Goal: Navigation & Orientation: Understand site structure

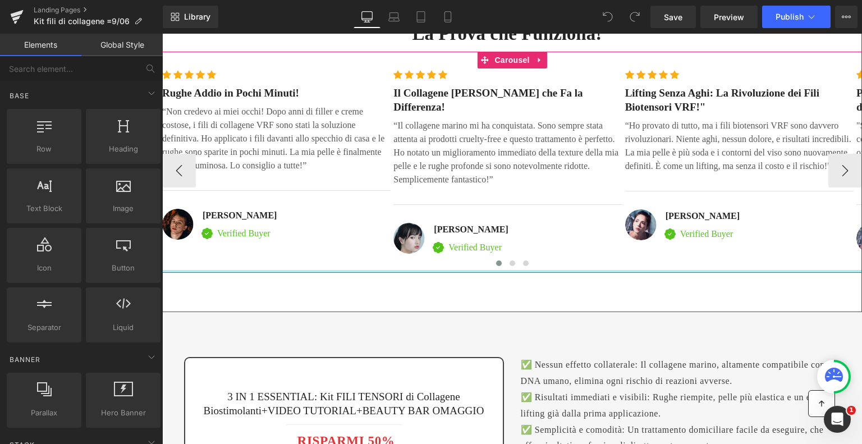
scroll to position [3577, 0]
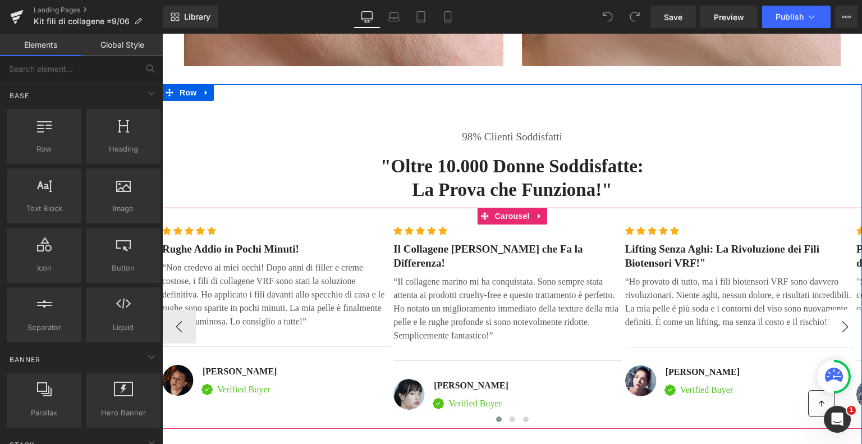
click at [841, 310] on button "›" at bounding box center [845, 327] width 34 height 34
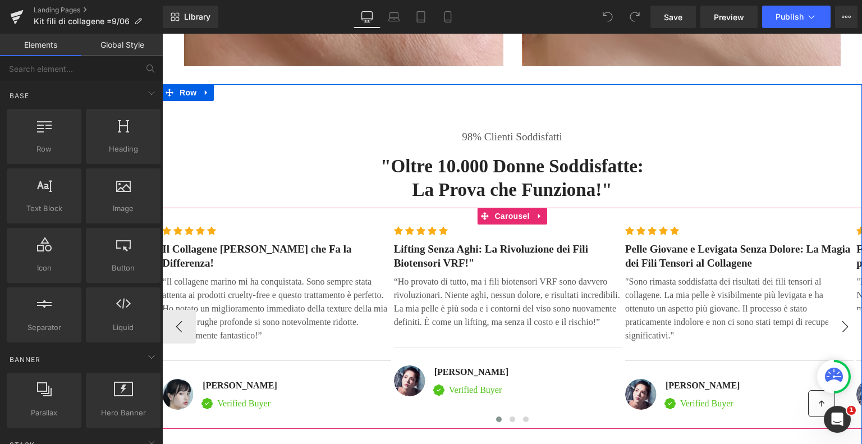
click at [841, 310] on button "›" at bounding box center [845, 327] width 34 height 34
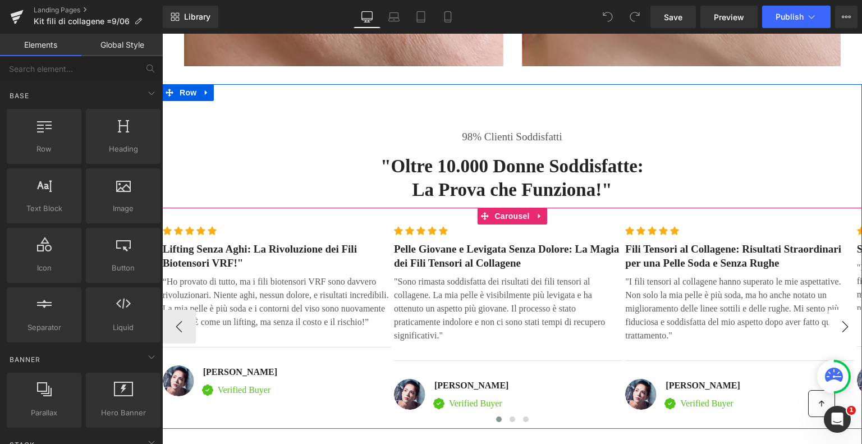
click at [841, 310] on button "›" at bounding box center [845, 327] width 34 height 34
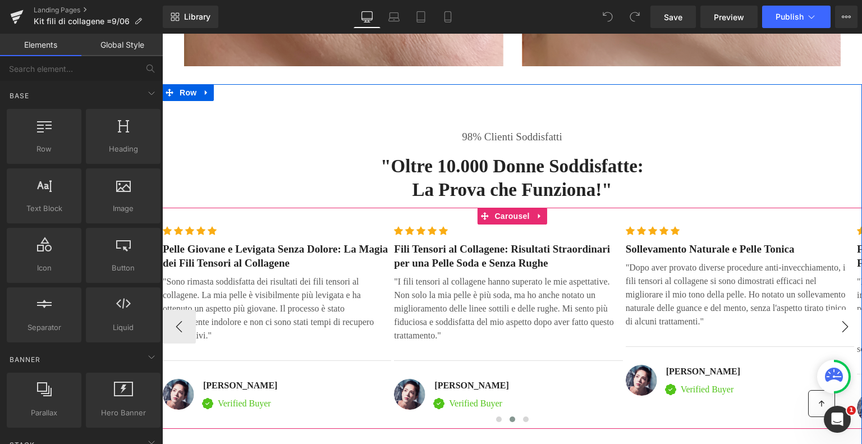
click at [841, 310] on button "›" at bounding box center [845, 327] width 34 height 34
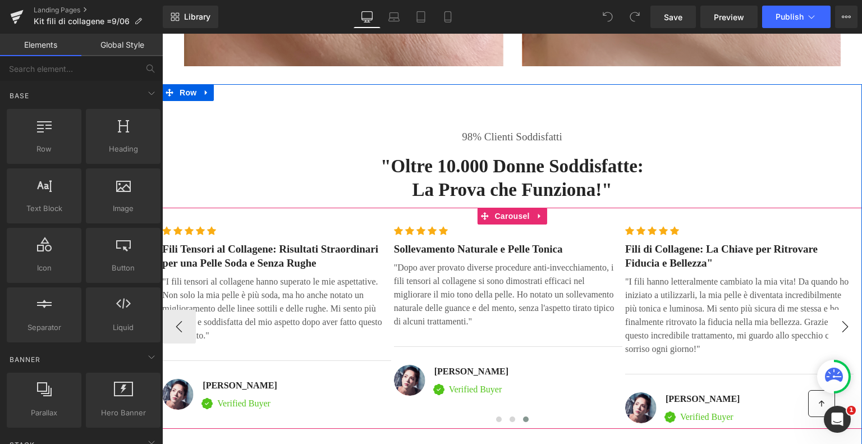
click at [841, 310] on button "›" at bounding box center [845, 327] width 34 height 34
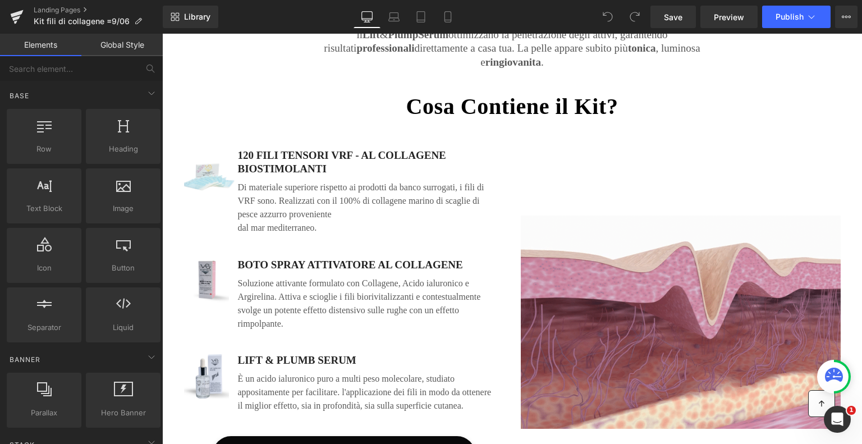
scroll to position [1066, 0]
